Goal: Task Accomplishment & Management: Manage account settings

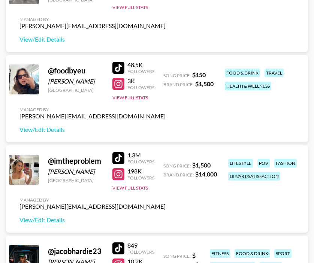
scroll to position [910, 0]
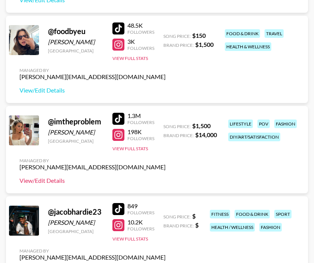
click at [33, 181] on link "View/Edit Details" at bounding box center [92, 180] width 146 height 7
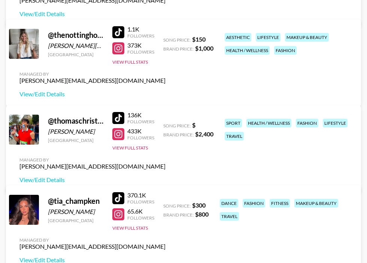
scroll to position [2662, 0]
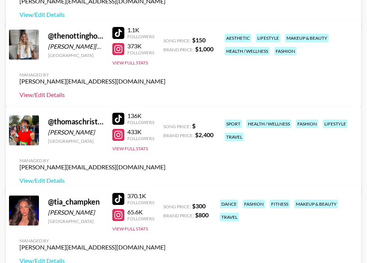
click at [165, 91] on link "View/Edit Details" at bounding box center [92, 94] width 146 height 7
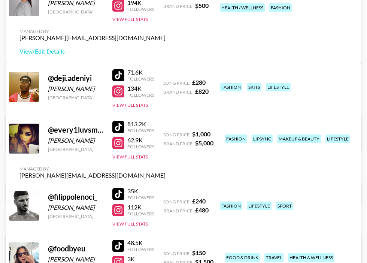
scroll to position [0, 0]
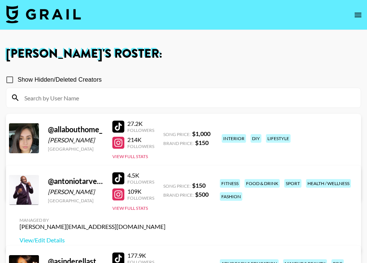
click at [165, 185] on link "View/Edit Details" at bounding box center [92, 188] width 146 height 7
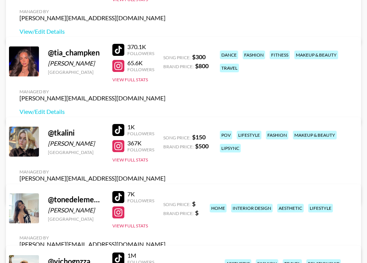
scroll to position [2814, 0]
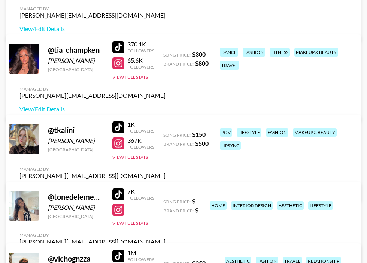
click at [165, 251] on link "View/Edit Details" at bounding box center [92, 254] width 146 height 7
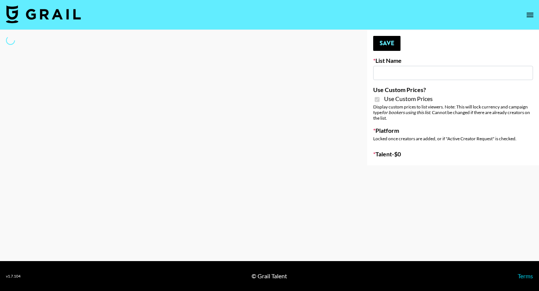
type input "Mirror HQ ([DATE])"
checkbox input "true"
select select "Brand"
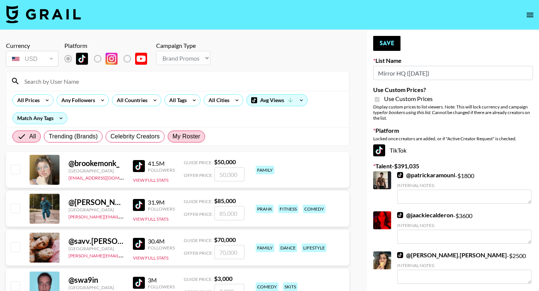
click at [174, 136] on span "My Roster" at bounding box center [187, 136] width 28 height 9
click at [173, 137] on input "My Roster" at bounding box center [173, 137] width 0 height 0
radio input "true"
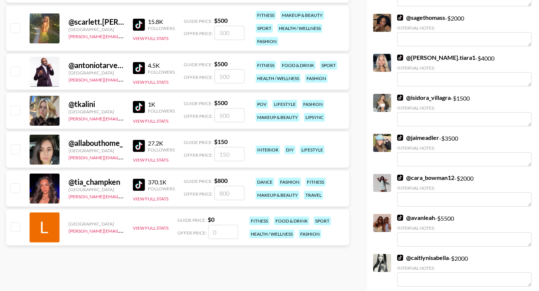
scroll to position [1760, 0]
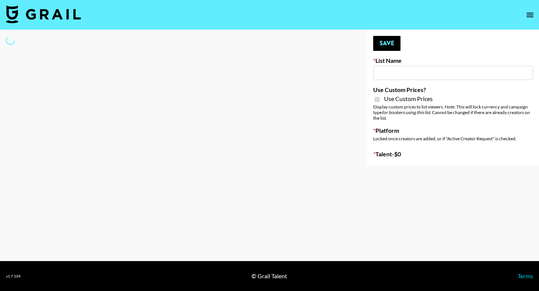
type input "Mirror HQ ([DATE])"
checkbox input "true"
select select "Brand"
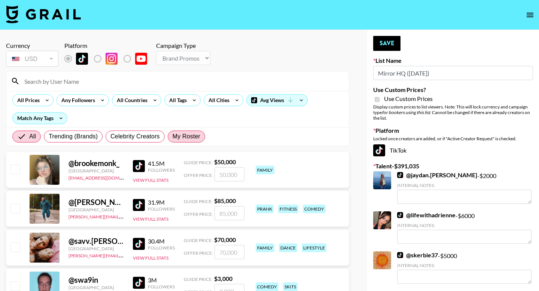
click at [186, 137] on span "My Roster" at bounding box center [187, 136] width 28 height 9
click at [173, 137] on input "My Roster" at bounding box center [173, 137] width 0 height 0
radio input "true"
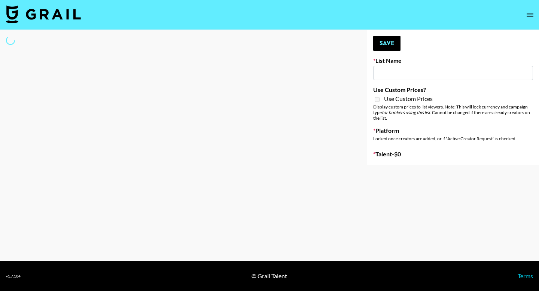
type input "SOS - Jigitz"
select select "Song"
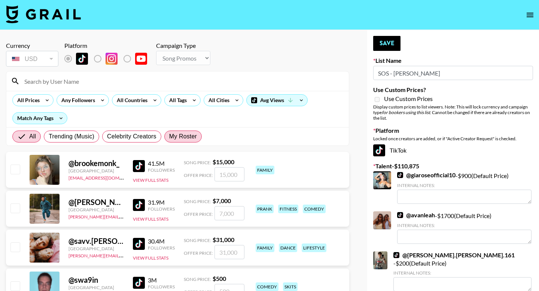
click at [190, 137] on span "My Roster" at bounding box center [183, 136] width 28 height 9
click at [169, 137] on input "My Roster" at bounding box center [169, 137] width 0 height 0
radio input "true"
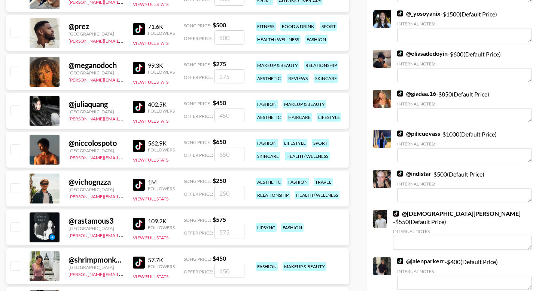
scroll to position [410, 0]
click at [16, 189] on input "checkbox" at bounding box center [14, 187] width 9 height 9
checkbox input "true"
type input "250"
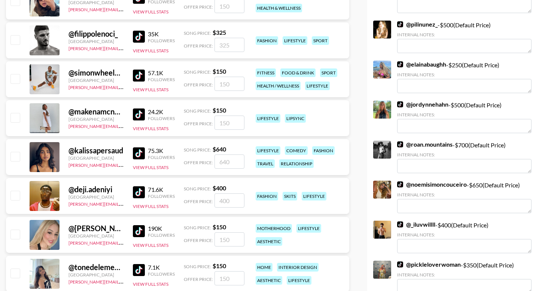
scroll to position [926, 0]
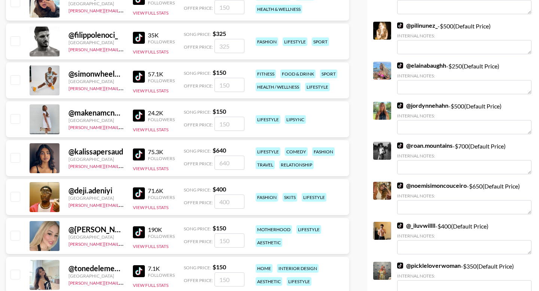
click at [12, 162] on input "checkbox" at bounding box center [14, 157] width 9 height 9
checkbox input "true"
type input "640"
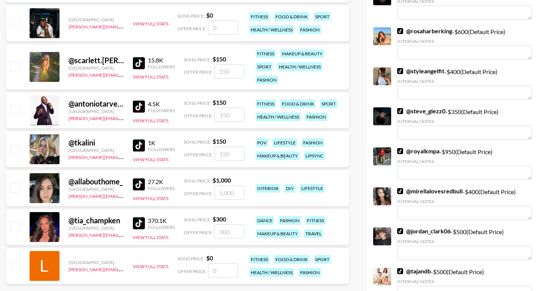
scroll to position [1737, 0]
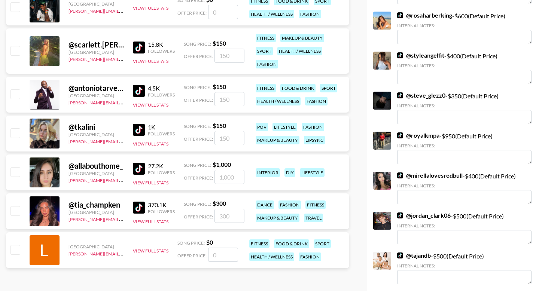
click at [12, 210] on input "checkbox" at bounding box center [14, 210] width 9 height 9
checkbox input "true"
type input "300"
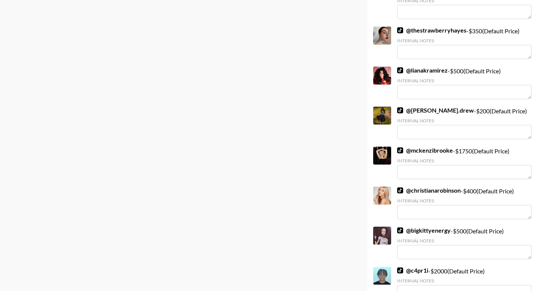
scroll to position [6525, 0]
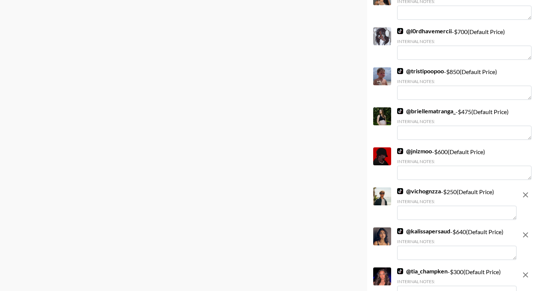
click at [416, 206] on textarea at bounding box center [456, 213] width 119 height 14
type textarea "couple"
click at [450, 246] on textarea at bounding box center [456, 253] width 119 height 14
type textarea "couple"
click at [439, 286] on textarea at bounding box center [456, 293] width 119 height 14
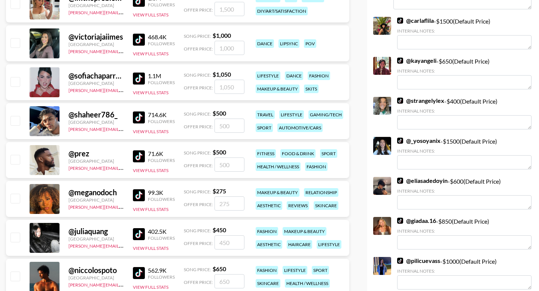
scroll to position [0, 0]
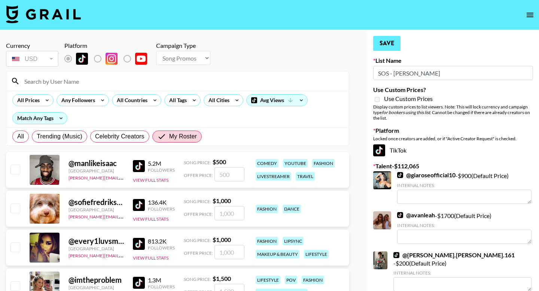
type textarea "couple"
click at [386, 43] on button "Save" at bounding box center [386, 43] width 27 height 15
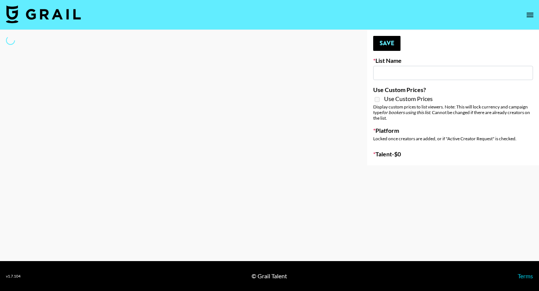
type input "Laundry Day - Supermodel"
select select "Song"
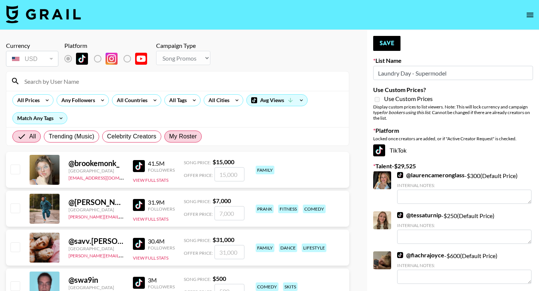
click at [183, 137] on span "My Roster" at bounding box center [183, 136] width 28 height 9
click at [169, 137] on input "My Roster" at bounding box center [169, 137] width 0 height 0
radio input "true"
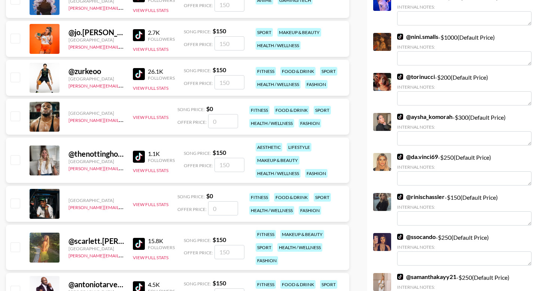
scroll to position [1772, 0]
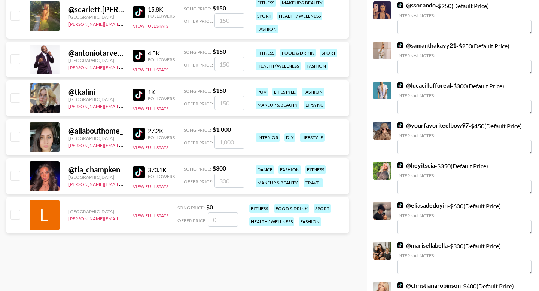
drag, startPoint x: 14, startPoint y: 179, endPoint x: 19, endPoint y: 177, distance: 6.2
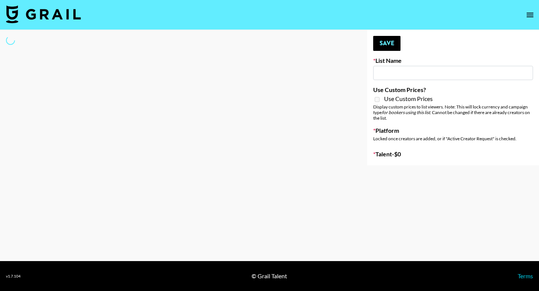
type input "SOS - Jigitz"
select select "Song"
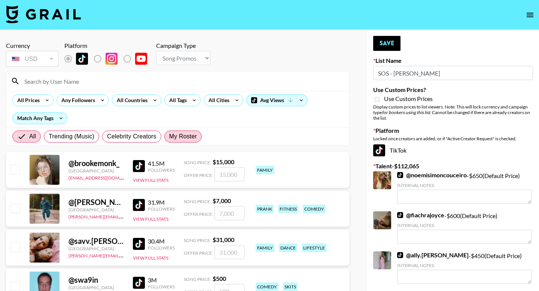
click at [183, 136] on span "My Roster" at bounding box center [183, 136] width 28 height 9
click at [169, 137] on input "My Roster" at bounding box center [169, 137] width 0 height 0
radio input "true"
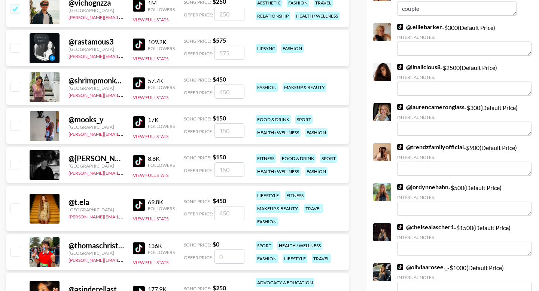
scroll to position [588, 0]
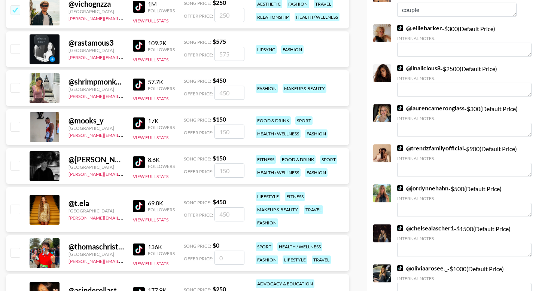
click at [15, 91] on input "checkbox" at bounding box center [14, 87] width 9 height 9
checkbox input "true"
type input "450"
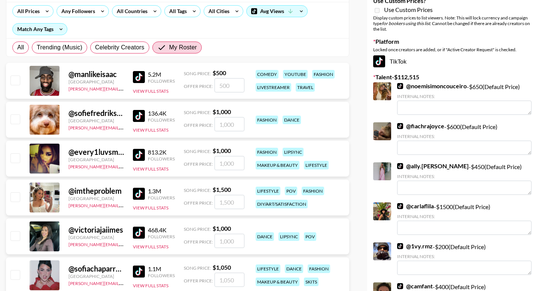
scroll to position [0, 0]
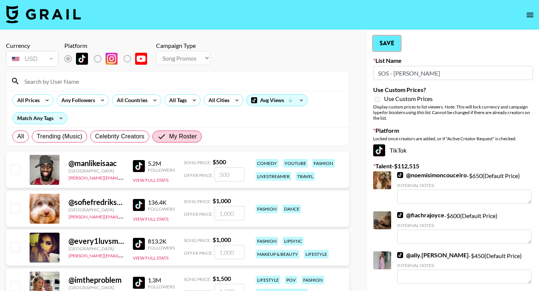
click at [393, 43] on button "Save" at bounding box center [386, 43] width 27 height 15
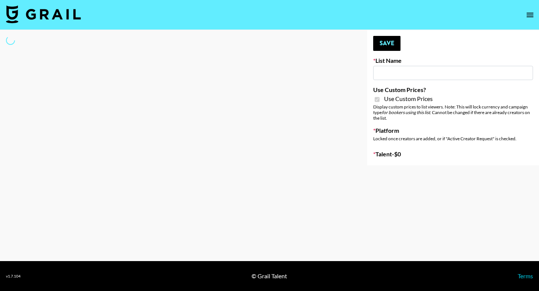
type input "Foreo Q4"
checkbox input "true"
select select "Song"
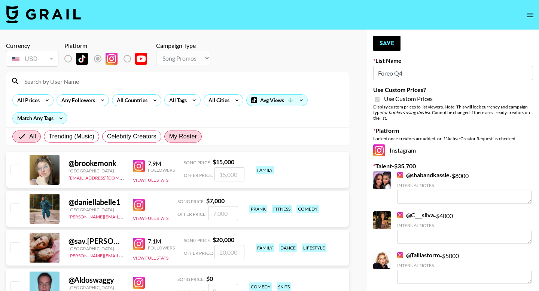
click at [188, 139] on span "My Roster" at bounding box center [183, 136] width 28 height 9
click at [169, 137] on input "My Roster" at bounding box center [169, 137] width 0 height 0
radio input "true"
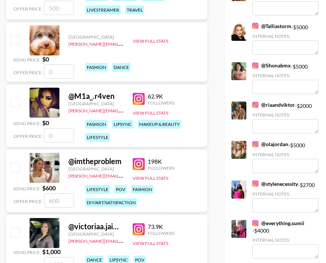
scroll to position [240, 0]
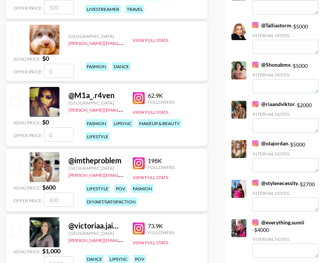
click at [61, 205] on input "number" at bounding box center [59, 199] width 30 height 14
checkbox input "true"
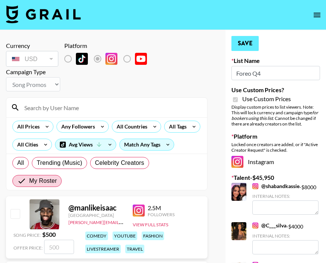
type input "10250"
click at [245, 43] on button "Save" at bounding box center [245, 43] width 27 height 15
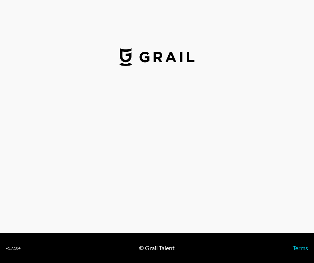
select select "USD"
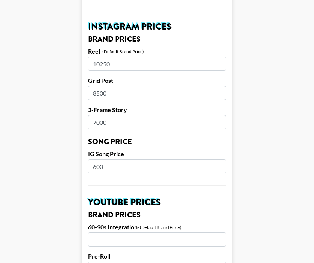
scroll to position [357, 0]
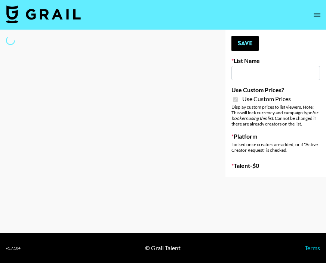
type input "FlexiSpot (Japanese Joinery Bed)"
checkbox input "true"
select select "Brand"
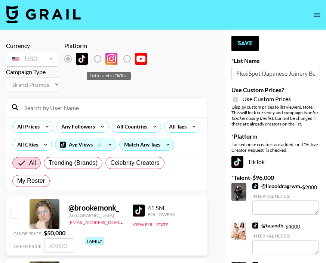
scroll to position [23, 0]
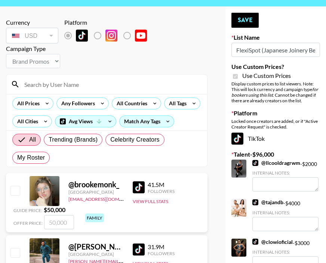
click at [39, 183] on div at bounding box center [45, 191] width 30 height 30
click at [33, 159] on span "My Roster" at bounding box center [31, 157] width 28 height 9
click at [17, 158] on input "My Roster" at bounding box center [17, 158] width 0 height 0
radio input "true"
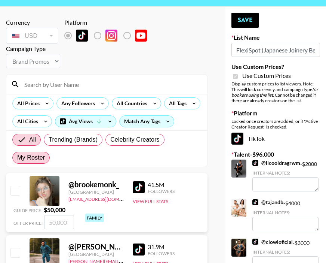
click at [33, 159] on span "My Roster" at bounding box center [31, 157] width 28 height 9
click at [17, 158] on input "My Roster" at bounding box center [17, 158] width 0 height 0
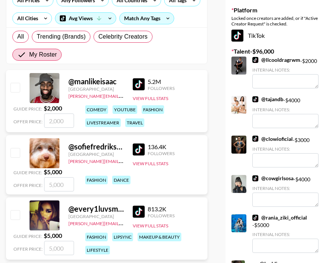
scroll to position [0, 0]
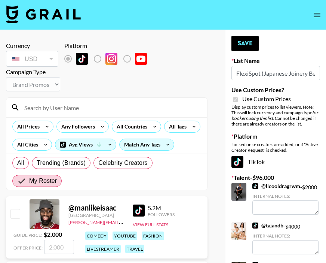
click at [92, 106] on input at bounding box center [111, 107] width 183 height 12
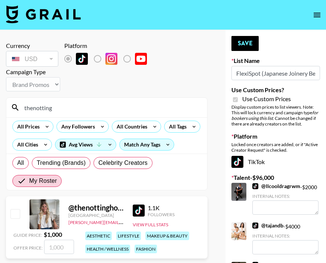
type input "thenotting"
click at [16, 211] on input "checkbox" at bounding box center [14, 213] width 9 height 9
checkbox input "true"
type input "1000"
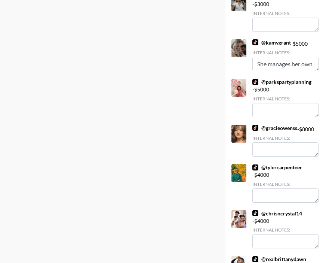
scroll to position [993, 0]
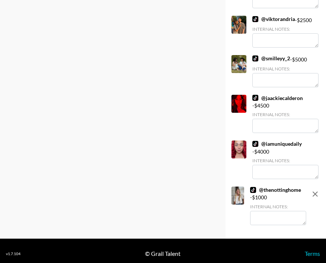
click at [261, 216] on textarea at bounding box center [278, 218] width 56 height 14
click at [273, 216] on textarea "IG (@thenottinghome): $" at bounding box center [278, 218] width 56 height 14
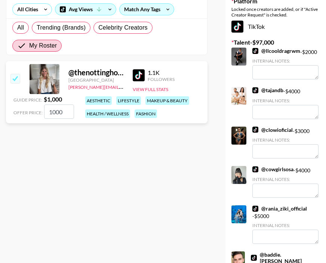
scroll to position [0, 0]
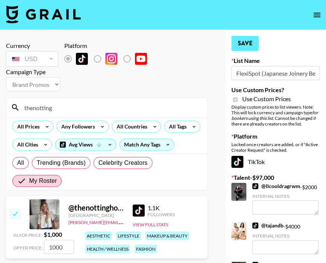
type textarea "IG (@thenottinghome): $4,500. US: 65.1%, 35+: 53.7%, Female: 84.4%"
click at [246, 49] on button "Save" at bounding box center [245, 43] width 27 height 15
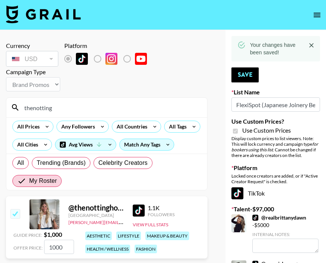
scroll to position [854, 0]
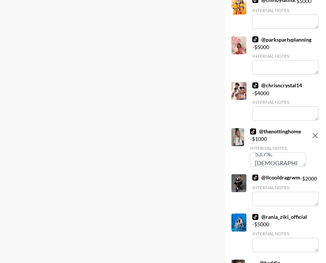
click at [274, 162] on textarea "IG (@thenottinghome): $4,500. US: 65.1%, 35+: 53.7%, Female: 84.4%" at bounding box center [278, 159] width 56 height 14
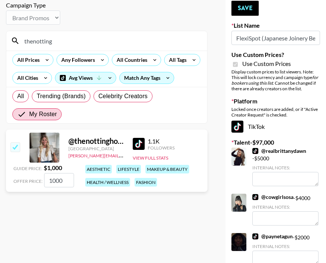
scroll to position [0, 0]
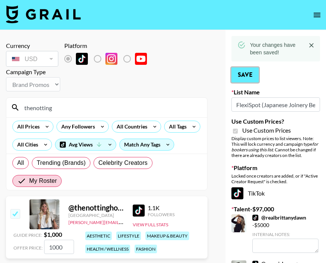
click at [248, 76] on button "Save" at bounding box center [245, 74] width 27 height 15
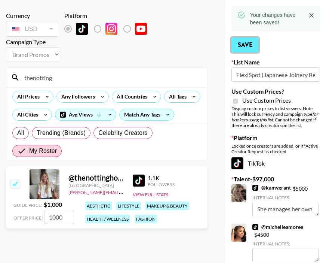
scroll to position [24, 0]
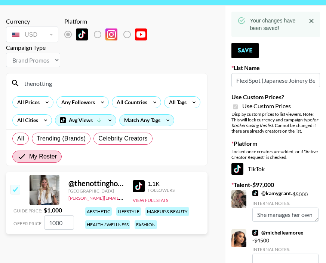
click at [60, 85] on input "thenotting" at bounding box center [111, 83] width 183 height 12
drag, startPoint x: 60, startPoint y: 85, endPoint x: 22, endPoint y: 85, distance: 37.4
click at [23, 85] on input "thenotting" at bounding box center [111, 83] width 183 height 12
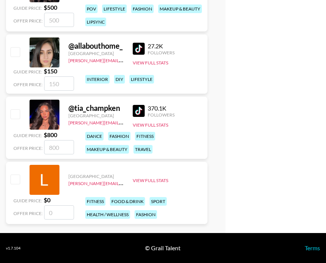
scroll to position [2897, 0]
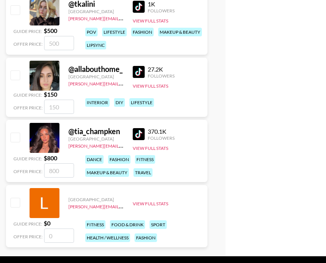
click at [15, 74] on input "checkbox" at bounding box center [14, 74] width 9 height 9
checkbox input "true"
drag, startPoint x: 64, startPoint y: 104, endPoint x: 5, endPoint y: 104, distance: 59.5
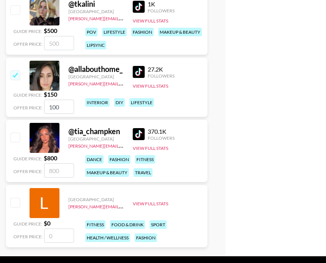
type input "1000"
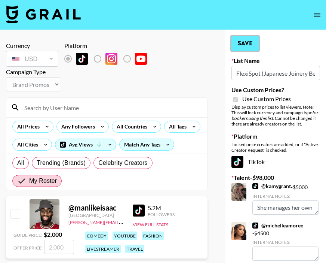
click at [247, 39] on button "Save" at bounding box center [245, 43] width 27 height 15
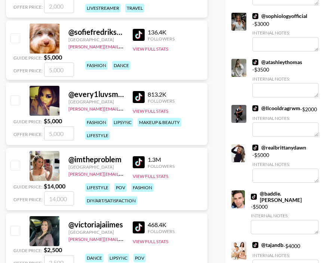
scroll to position [867, 0]
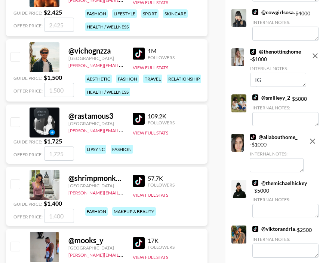
click at [262, 161] on textarea at bounding box center [277, 165] width 54 height 14
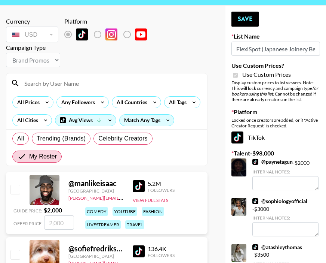
scroll to position [0, 0]
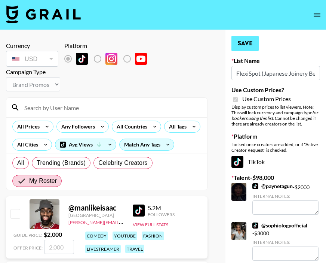
type textarea "IG (@allabouthome_): $4,000"
click at [234, 40] on button "Save" at bounding box center [245, 43] width 27 height 15
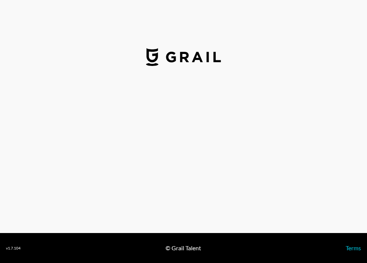
select select "USD"
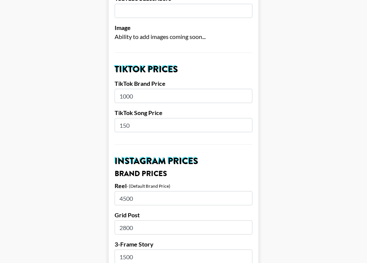
scroll to position [224, 0]
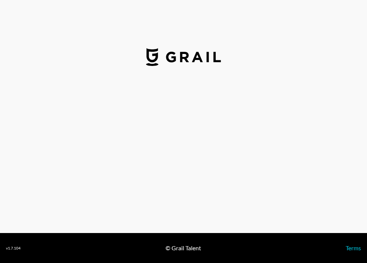
select select "USD"
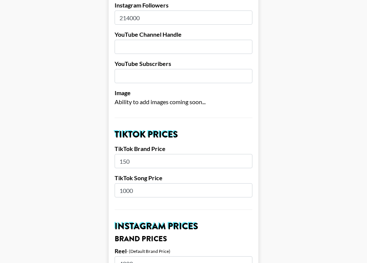
scroll to position [164, 0]
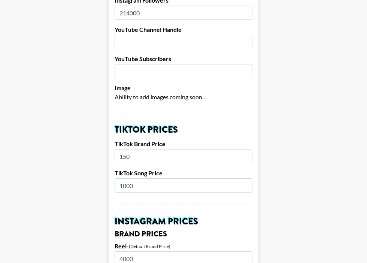
drag, startPoint x: 159, startPoint y: 174, endPoint x: 119, endPoint y: 176, distance: 39.4
click at [120, 178] on input "1000" at bounding box center [184, 185] width 138 height 14
type input "150"
drag, startPoint x: 139, startPoint y: 147, endPoint x: 109, endPoint y: 147, distance: 29.2
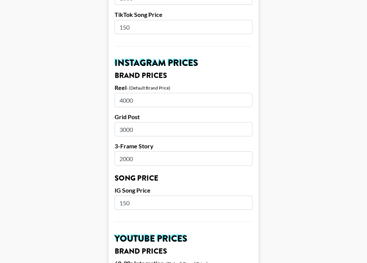
scroll to position [753, 0]
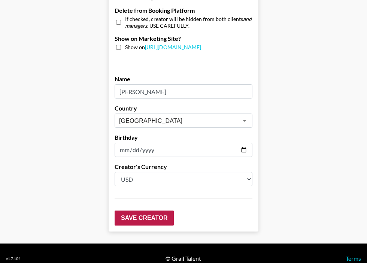
type input "1000"
click at [148, 210] on input "Save Creator" at bounding box center [144, 217] width 59 height 15
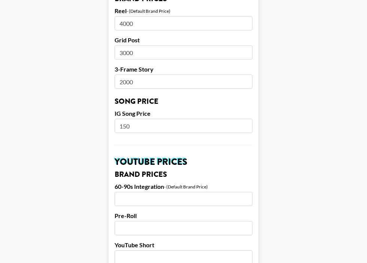
scroll to position [422, 0]
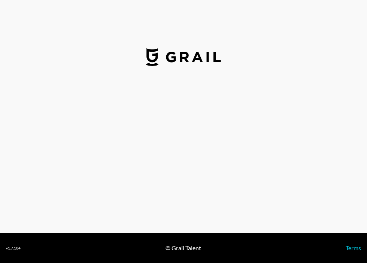
select select "USD"
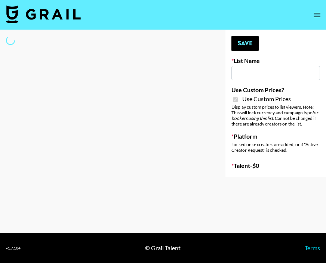
type input "Temu Q4"
checkbox input "true"
select select "Brand"
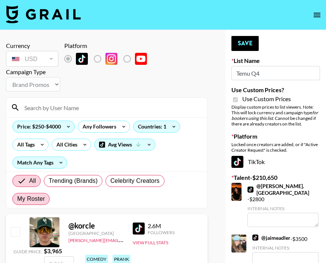
click at [36, 201] on span "My Roster" at bounding box center [31, 198] width 28 height 9
click at [17, 199] on input "My Roster" at bounding box center [17, 199] width 0 height 0
radio input "true"
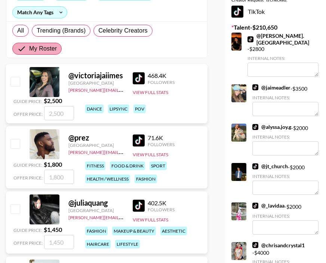
scroll to position [149, 0]
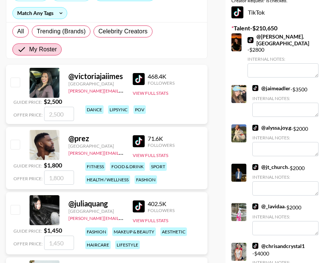
drag, startPoint x: 15, startPoint y: 80, endPoint x: 44, endPoint y: 150, distance: 75.2
click at [15, 80] on input "checkbox" at bounding box center [14, 81] width 9 height 9
checkbox input "true"
type input "2500"
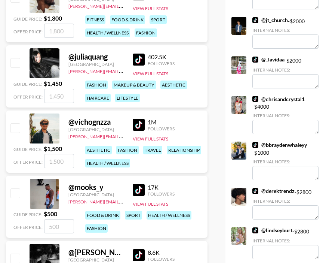
scroll to position [300, 0]
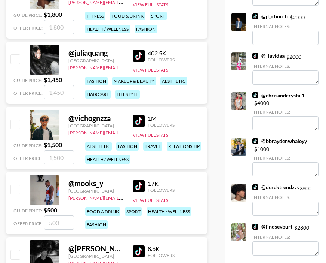
click at [15, 122] on input "checkbox" at bounding box center [14, 123] width 9 height 9
checkbox input "true"
type input "1500"
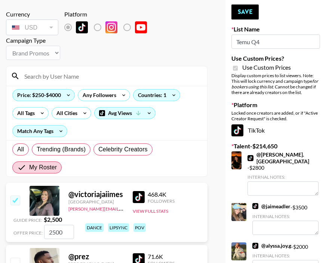
scroll to position [0, 0]
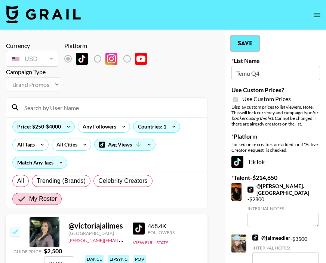
click at [246, 44] on button "Save" at bounding box center [245, 43] width 27 height 15
radio input "true"
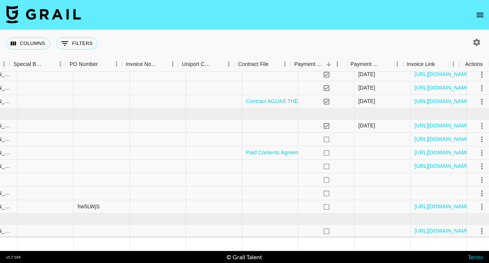
scroll to position [405, 754]
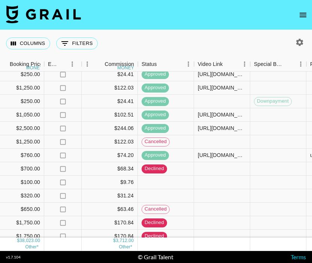
scroll to position [95, 512]
